Goal: Feedback & Contribution: Leave review/rating

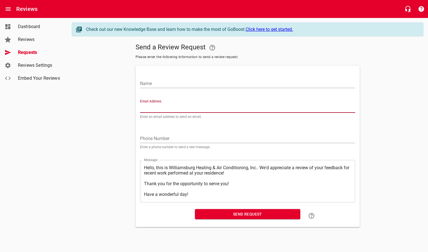
click at [159, 110] on input "Email Address" at bounding box center [247, 108] width 215 height 9
paste input "[EMAIL_ADDRESS][PERSON_NAME][DOMAIN_NAME]"
type input "[EMAIL_ADDRESS][PERSON_NAME][DOMAIN_NAME]"
click at [165, 83] on input "Name" at bounding box center [247, 83] width 215 height 9
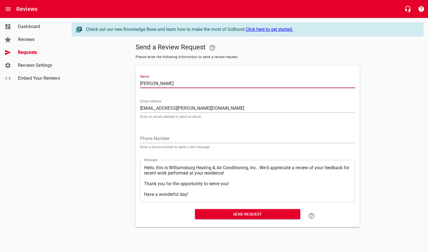
type input "[PERSON_NAME]"
click at [227, 215] on span "Send Request" at bounding box center [247, 213] width 96 height 7
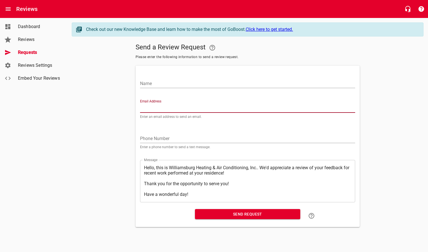
click at [176, 109] on input "Email Address" at bounding box center [247, 108] width 215 height 9
paste input "[EMAIL_ADDRESS][DOMAIN_NAME]"
type input "[EMAIL_ADDRESS][DOMAIN_NAME]"
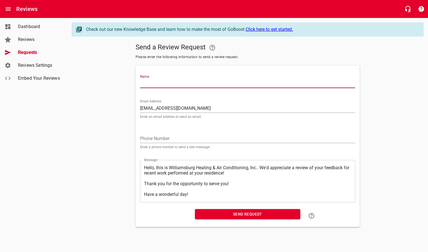
click at [171, 83] on input "Name" at bounding box center [247, 83] width 215 height 9
type input "[PERSON_NAME]"
click at [203, 215] on span "Send Request" at bounding box center [247, 213] width 96 height 7
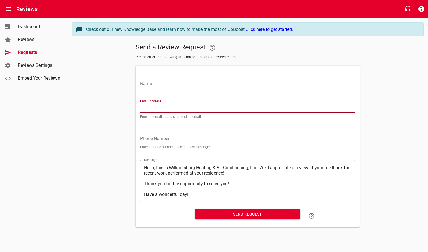
click at [207, 107] on input "Email Address" at bounding box center [247, 108] width 215 height 9
paste input "[EMAIL_ADDRESS][DOMAIN_NAME]"
type input "[EMAIL_ADDRESS][DOMAIN_NAME]"
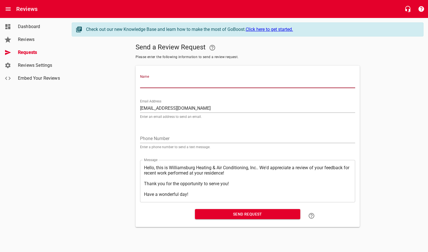
click at [197, 82] on input "Name" at bounding box center [247, 83] width 215 height 9
type input "[PERSON_NAME]"
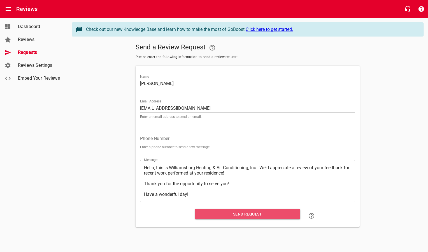
click at [224, 214] on span "Send Request" at bounding box center [247, 213] width 96 height 7
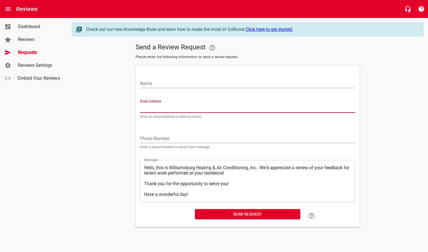
click at [197, 106] on input "Email Address" at bounding box center [247, 108] width 215 height 9
paste input "[EMAIL_ADDRESS][DOMAIN_NAME]"
type input "[EMAIL_ADDRESS][DOMAIN_NAME]"
click at [197, 84] on input "Name" at bounding box center [247, 83] width 215 height 9
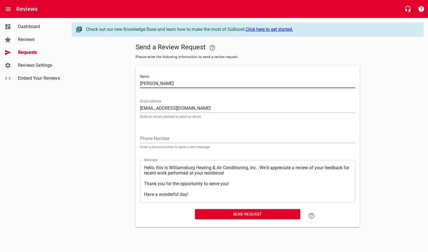
type input "[PERSON_NAME]"
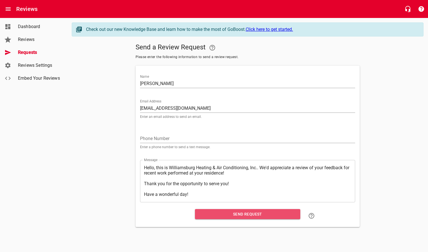
click at [237, 213] on span "Send Request" at bounding box center [247, 213] width 96 height 7
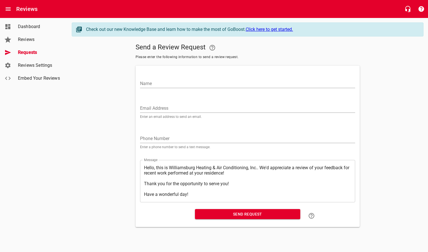
click at [157, 108] on input "Email Address" at bounding box center [247, 108] width 215 height 9
paste input "[EMAIL_ADDRESS][DOMAIN_NAME]"
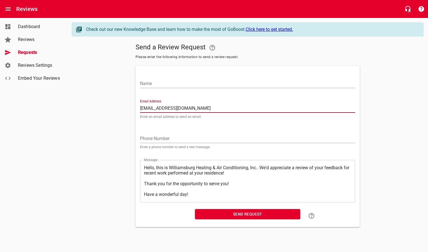
type input "[EMAIL_ADDRESS][DOMAIN_NAME]"
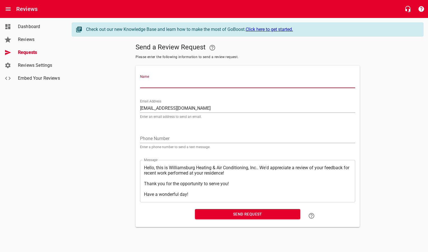
click at [154, 83] on input "Name" at bounding box center [247, 83] width 215 height 9
type input "[PERSON_NAME]"
click at [234, 215] on span "Send Request" at bounding box center [247, 213] width 96 height 7
